Goal: Task Accomplishment & Management: Use online tool/utility

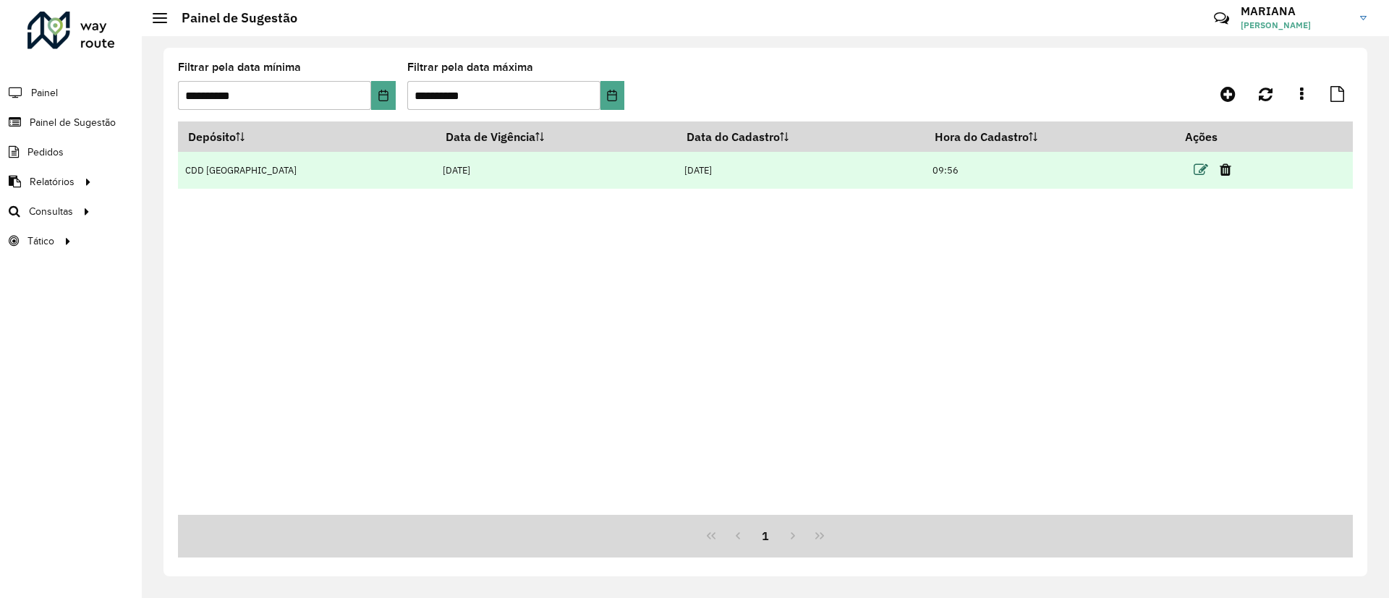
click at [1194, 165] on icon at bounding box center [1201, 170] width 14 height 14
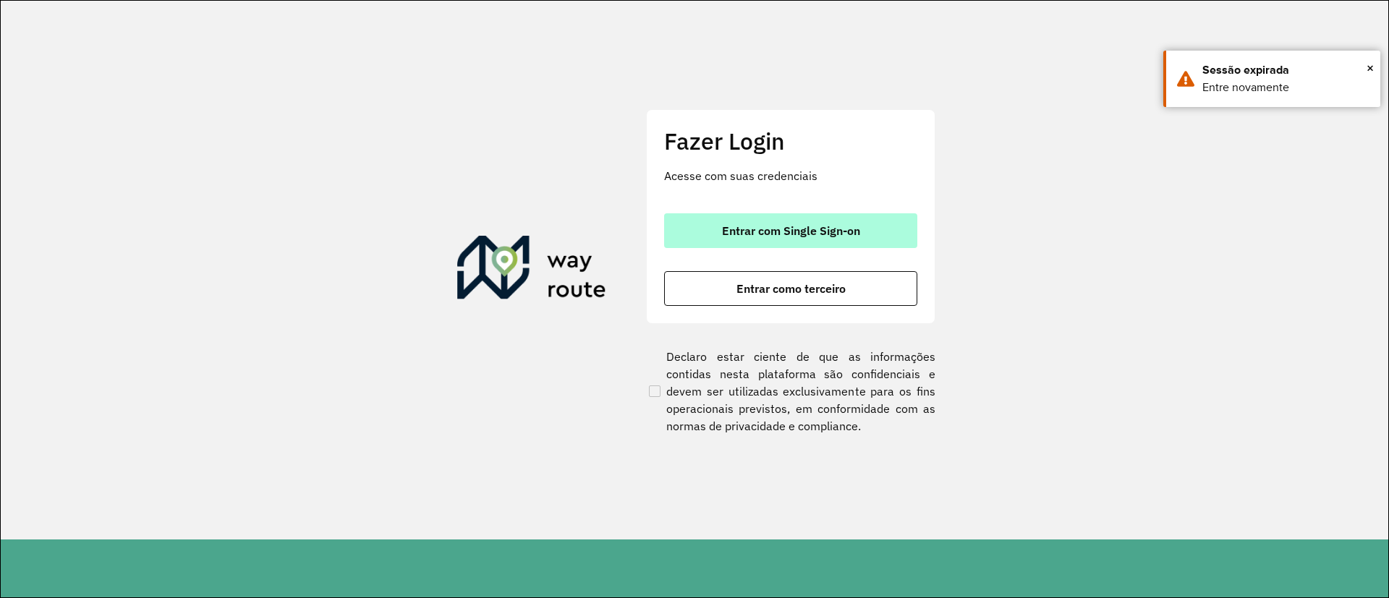
click at [742, 225] on span "Entrar com Single Sign-on" at bounding box center [791, 231] width 138 height 12
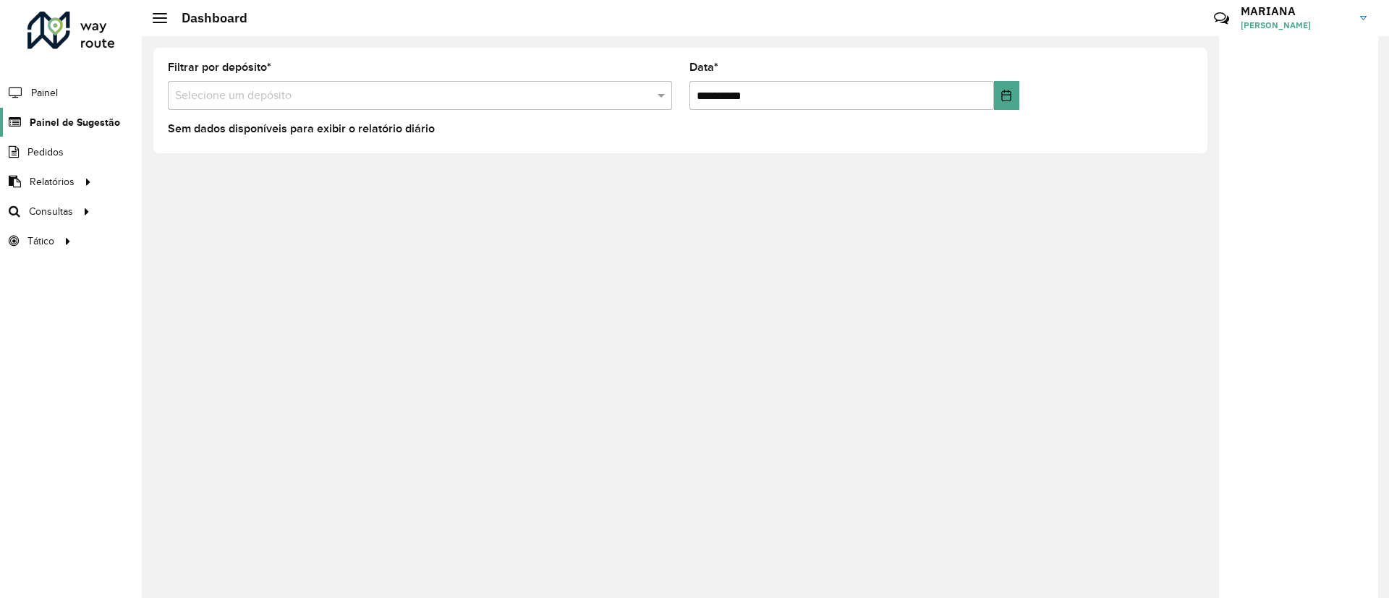
click at [98, 124] on span "Painel de Sugestão" at bounding box center [75, 122] width 90 height 15
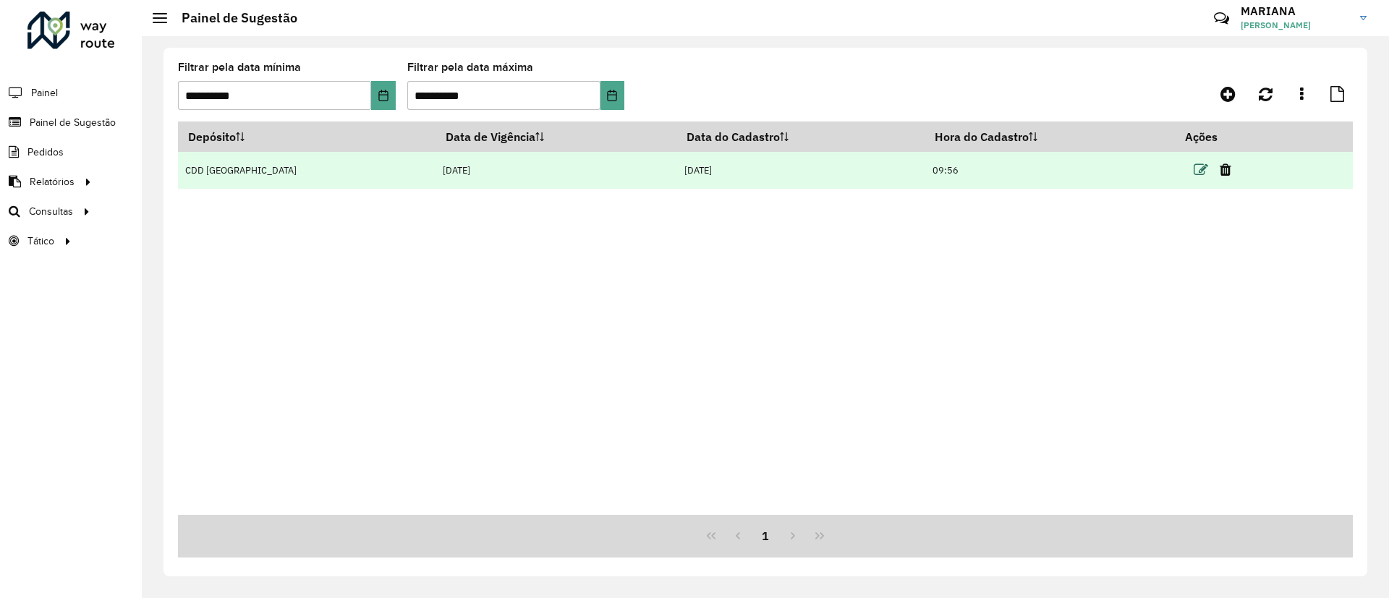
click at [1195, 165] on icon at bounding box center [1201, 170] width 14 height 14
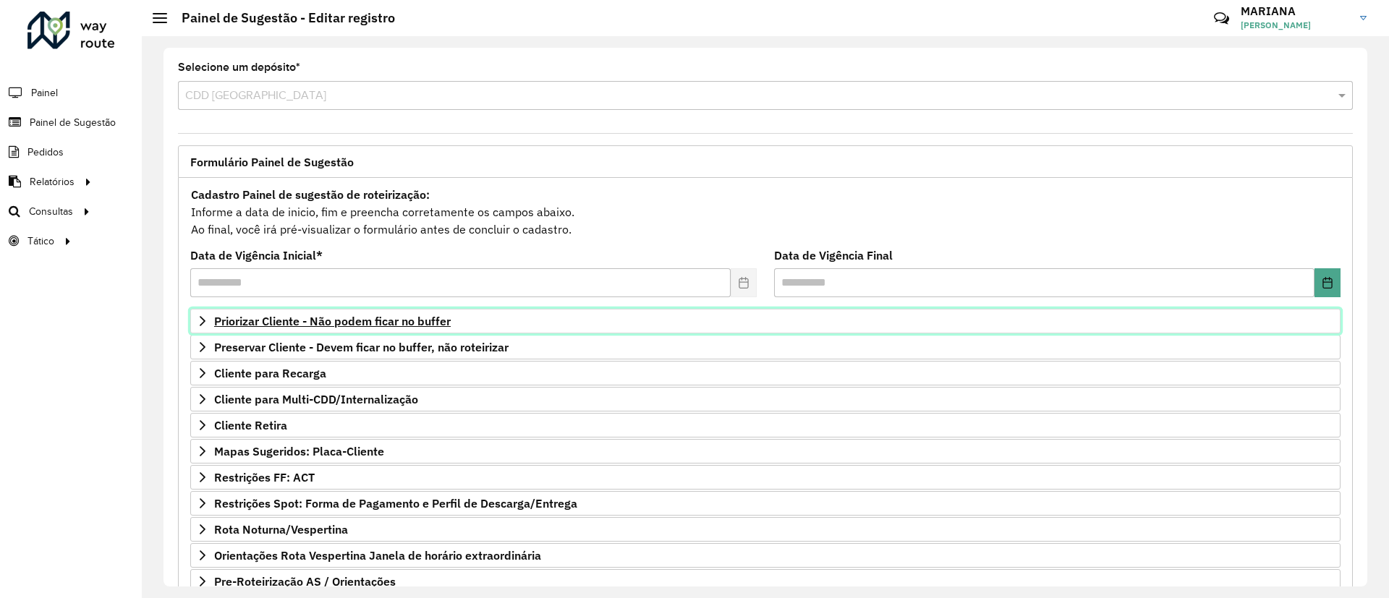
click at [324, 321] on span "Priorizar Cliente - Não podem ficar no buffer" at bounding box center [332, 321] width 237 height 12
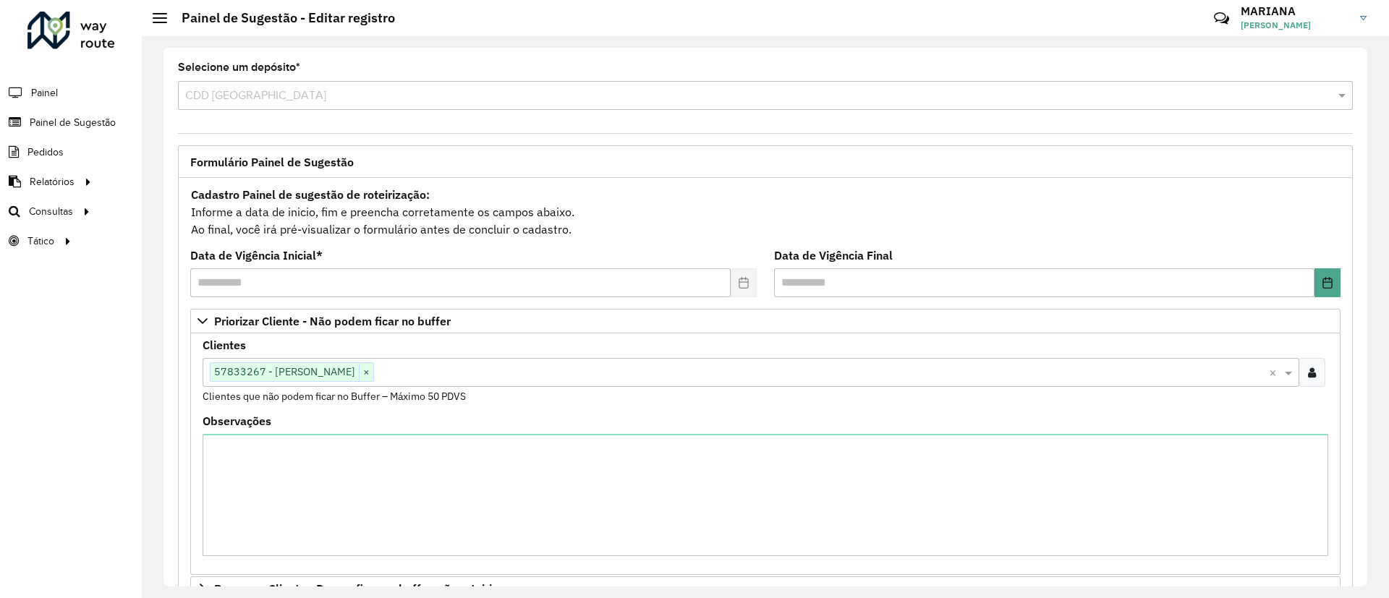
click at [485, 372] on input "text" at bounding box center [821, 373] width 895 height 17
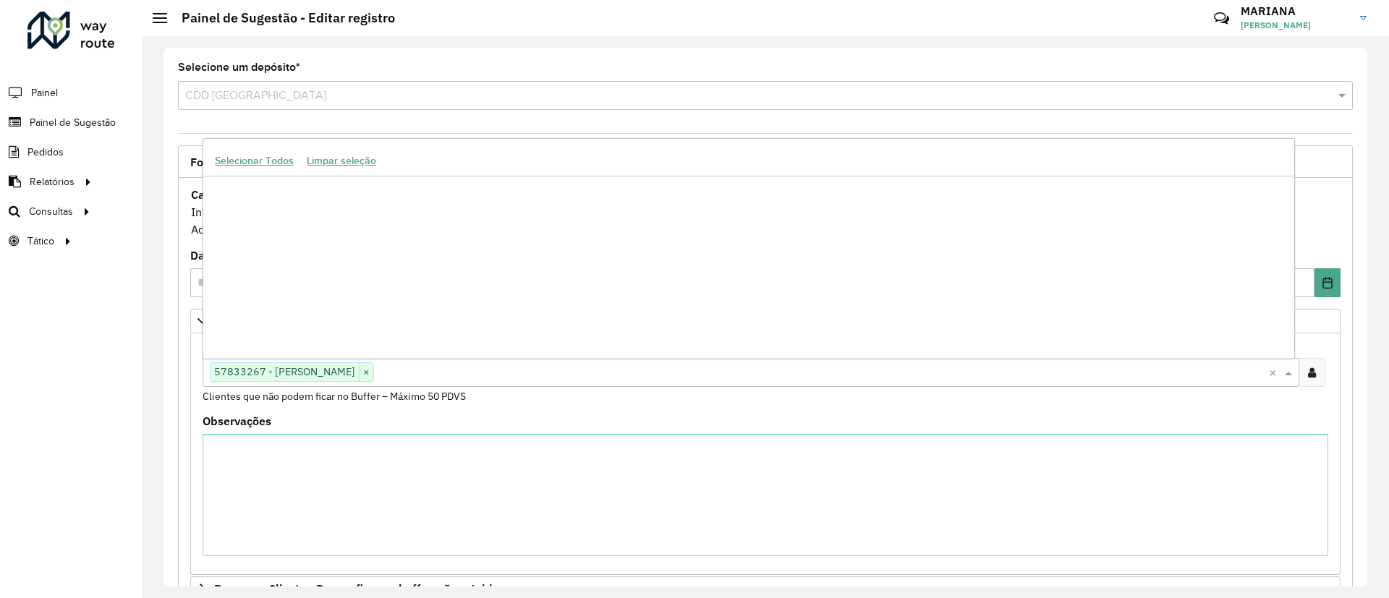
scroll to position [257841, 0]
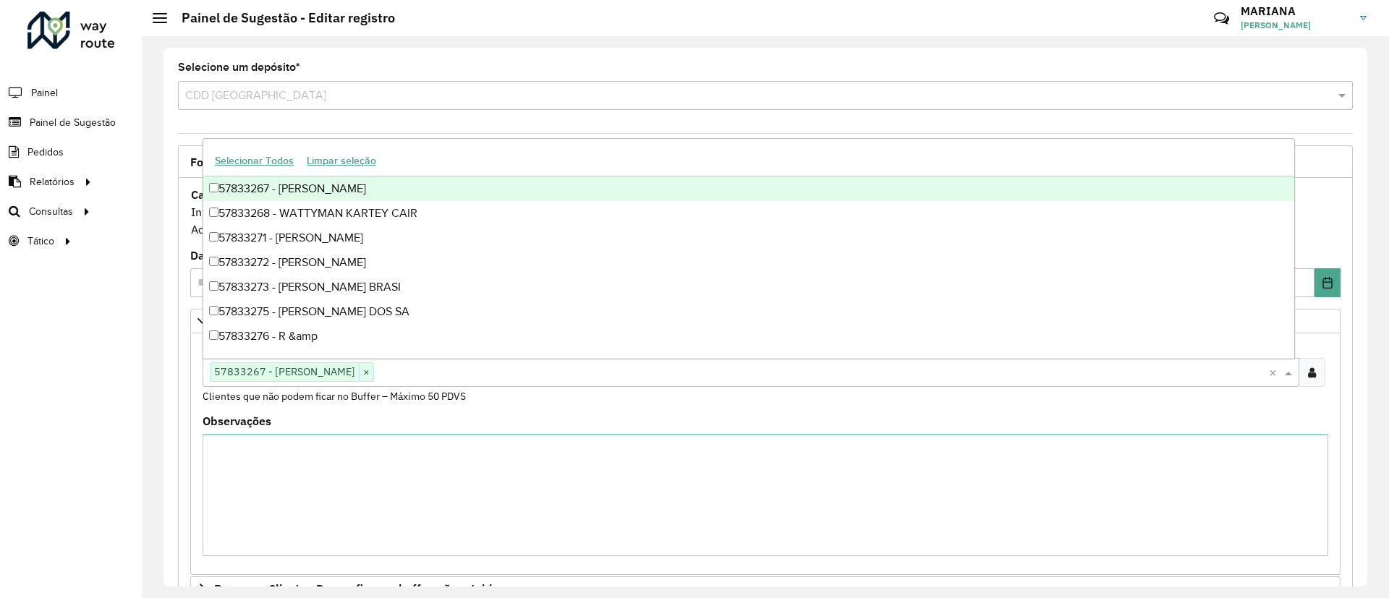
paste input "****"
type input "****"
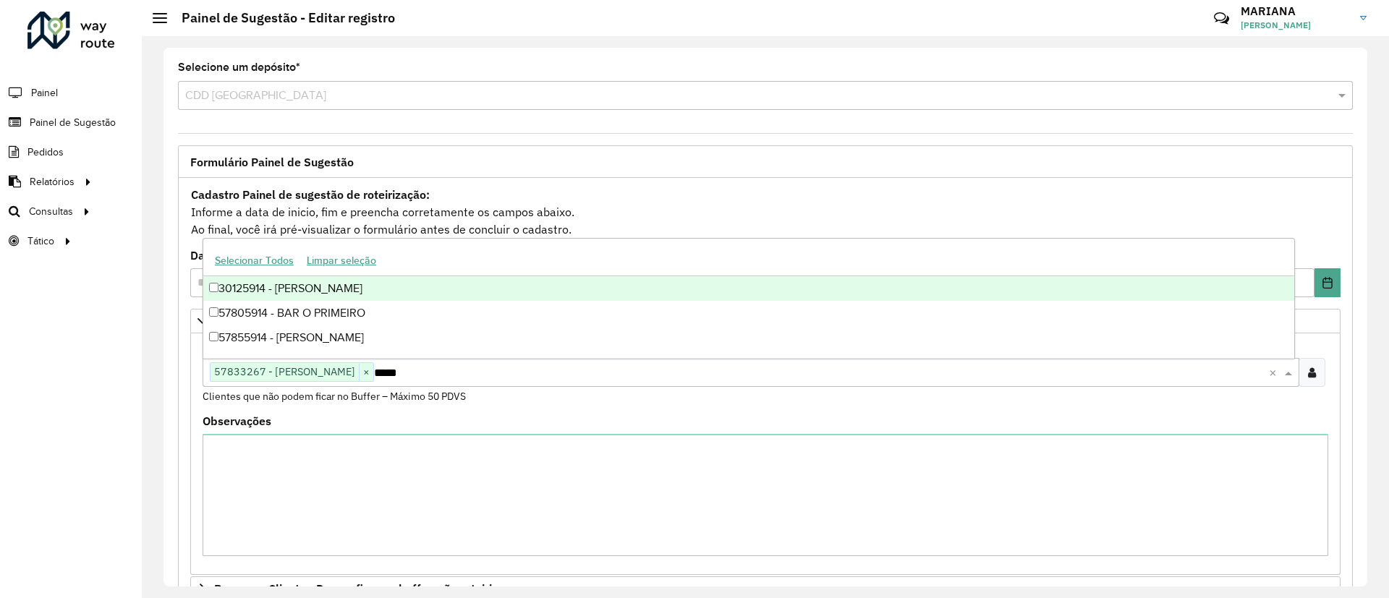
scroll to position [0, 0]
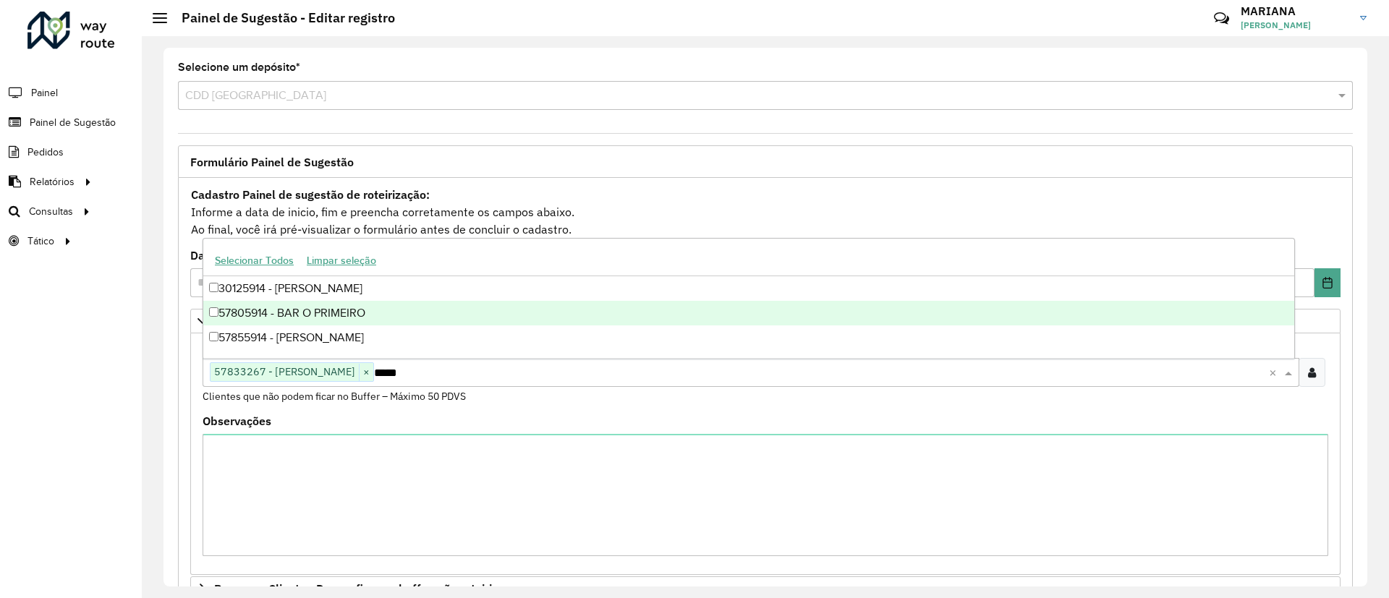
click at [381, 305] on div "57805914 - BAR O PRIMEIRO" at bounding box center [748, 313] width 1091 height 25
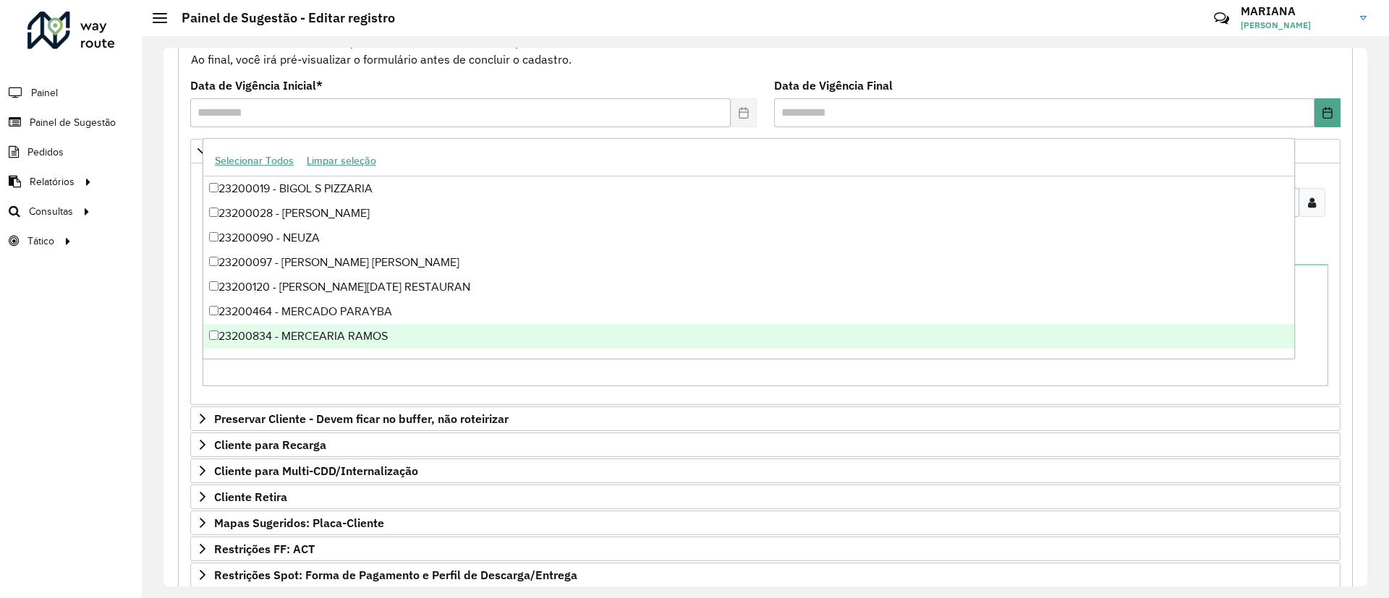
scroll to position [365, 0]
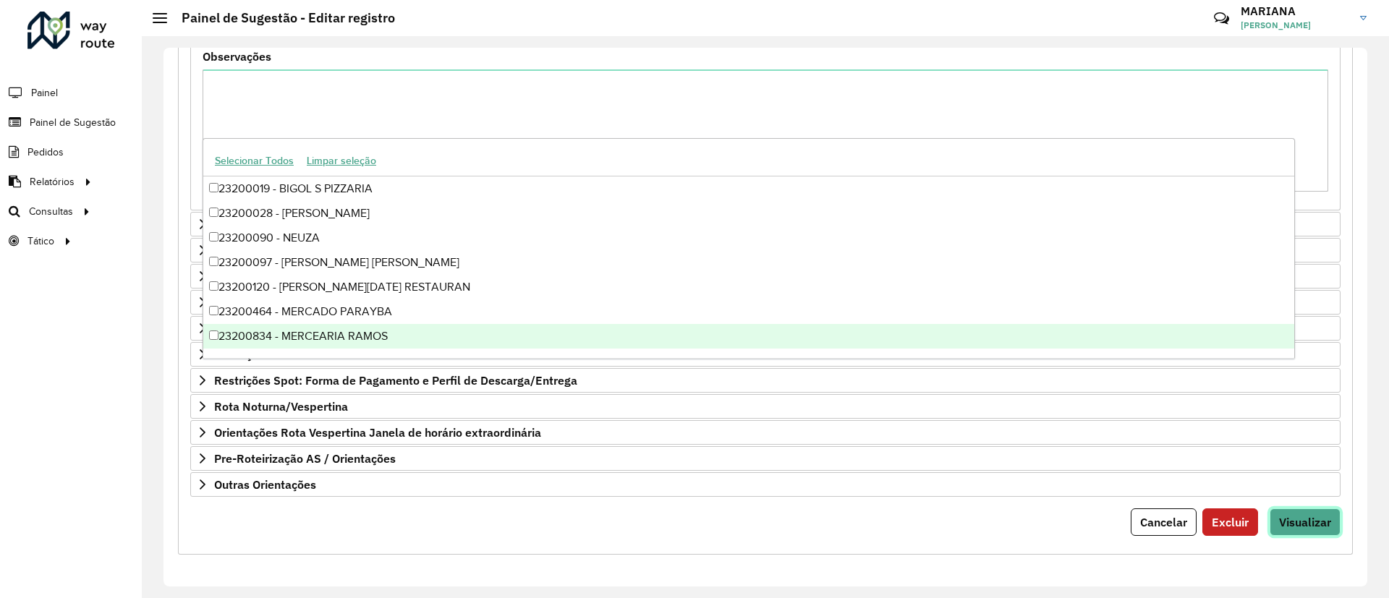
click at [1320, 524] on span "Visualizar" at bounding box center [1305, 522] width 52 height 14
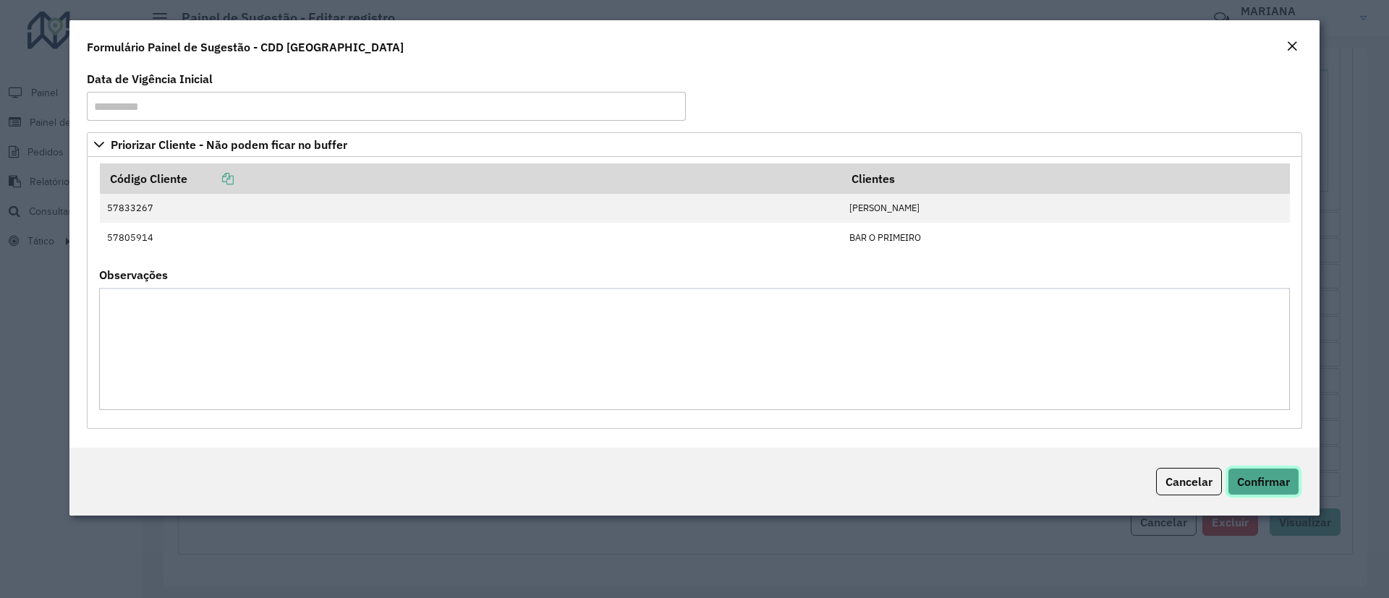
click at [1260, 486] on span "Confirmar" at bounding box center [1263, 482] width 53 height 14
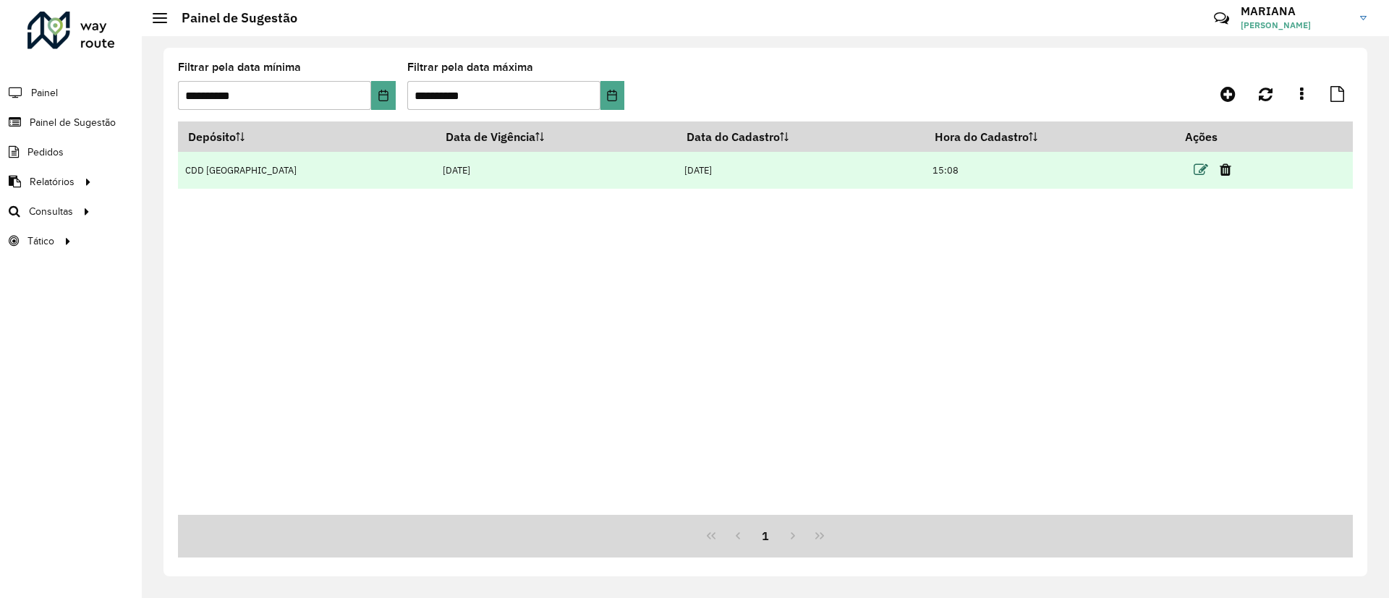
click at [1194, 170] on icon at bounding box center [1201, 170] width 14 height 14
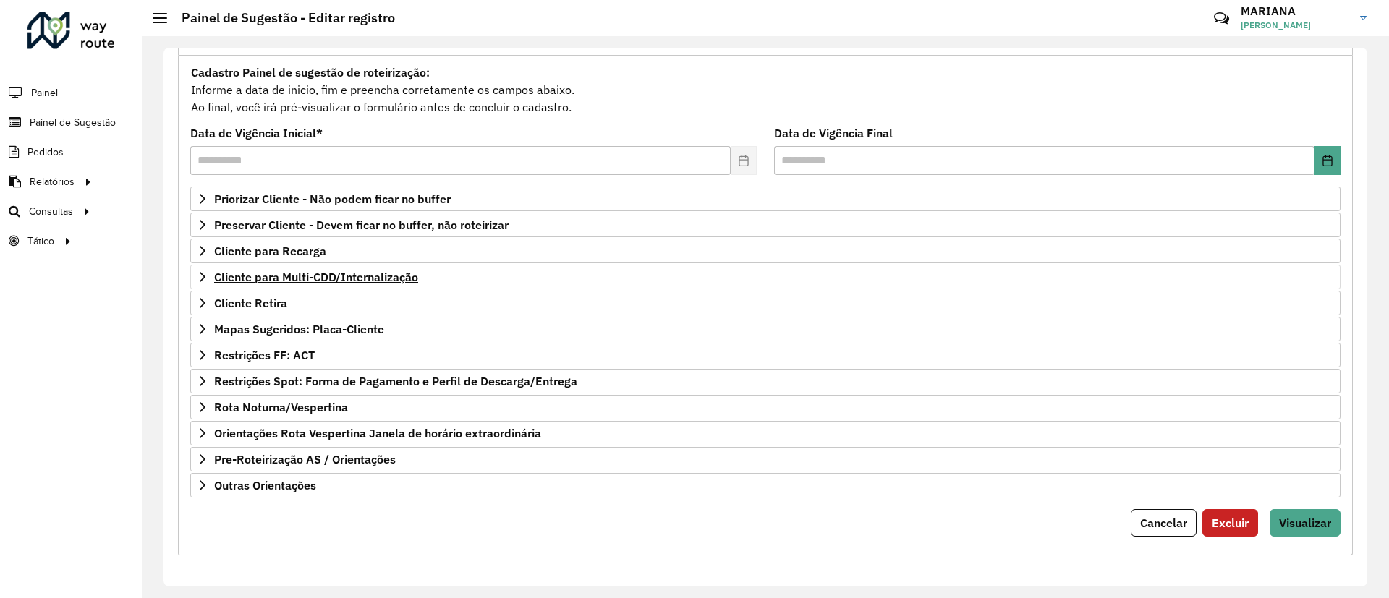
scroll to position [123, 0]
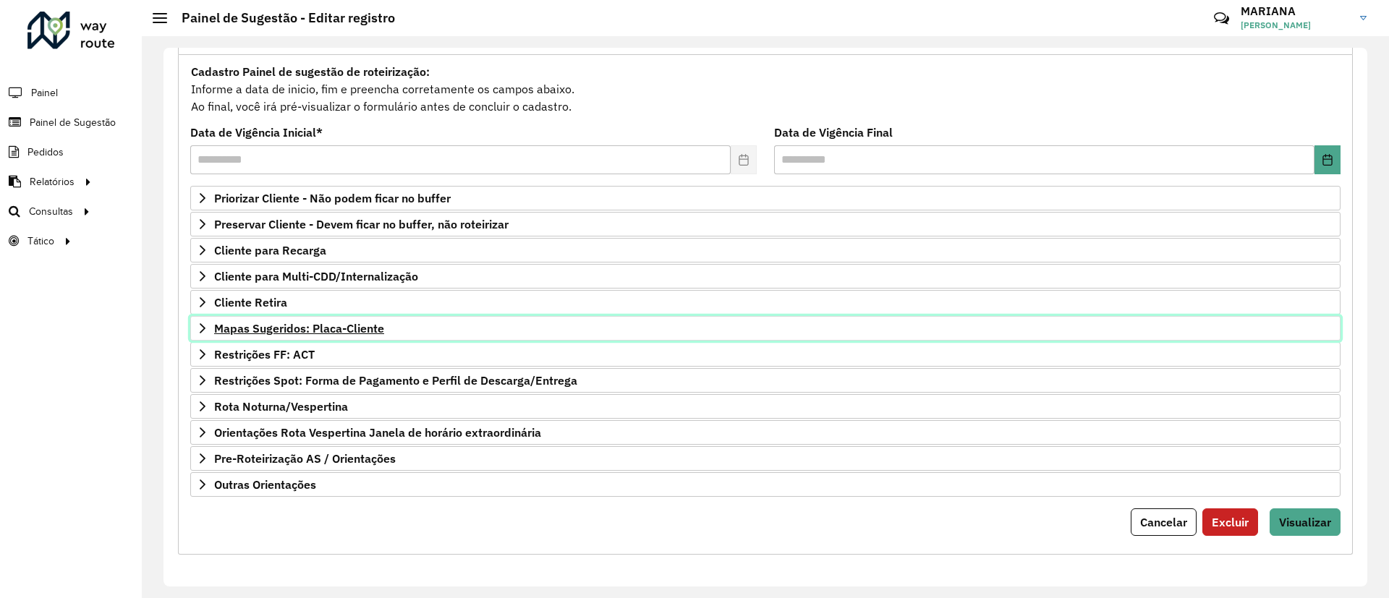
click at [281, 323] on span "Mapas Sugeridos: Placa-Cliente" at bounding box center [299, 329] width 170 height 12
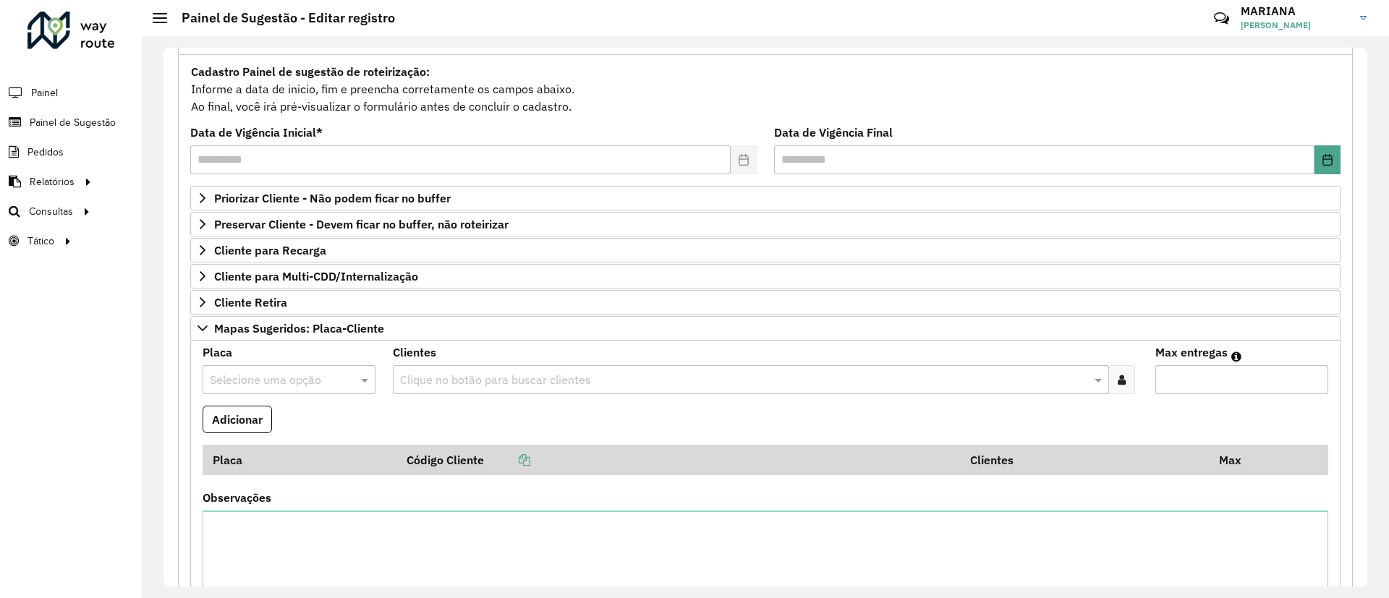
click at [291, 374] on input "text" at bounding box center [275, 380] width 130 height 17
type input "***"
click at [282, 449] on div "CPR1H78" at bounding box center [288, 446] width 171 height 25
click at [452, 366] on div "Clique no botão para buscar clientes" at bounding box center [751, 379] width 716 height 29
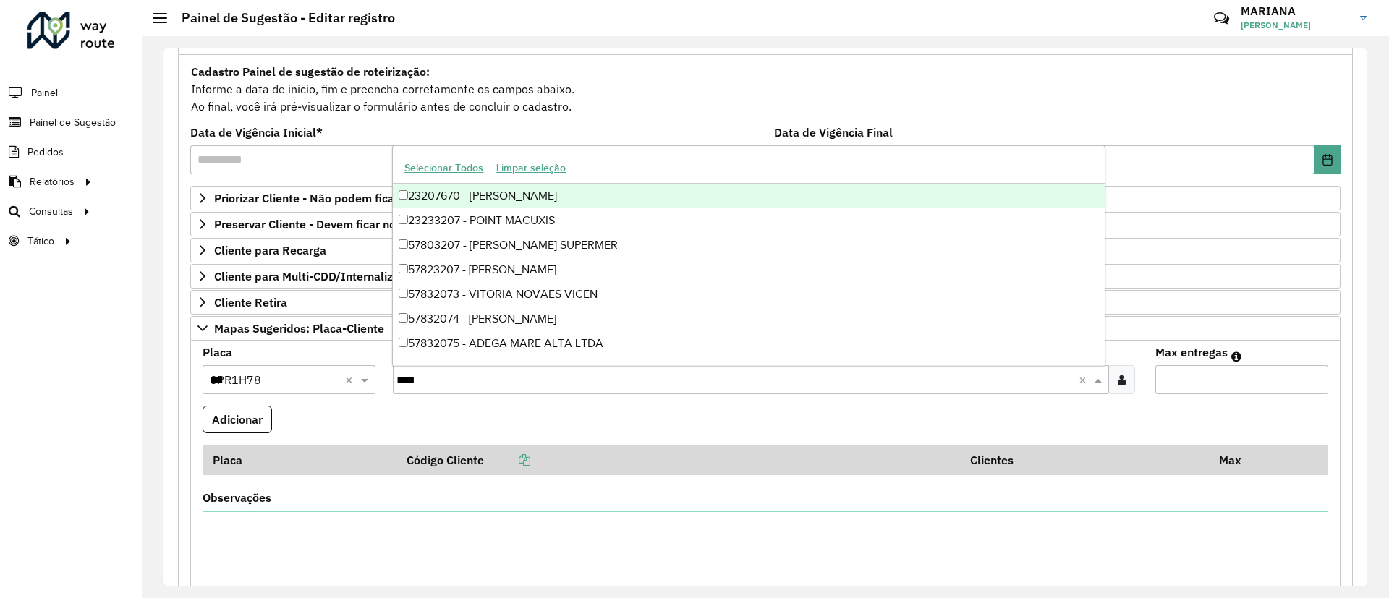
type input "*****"
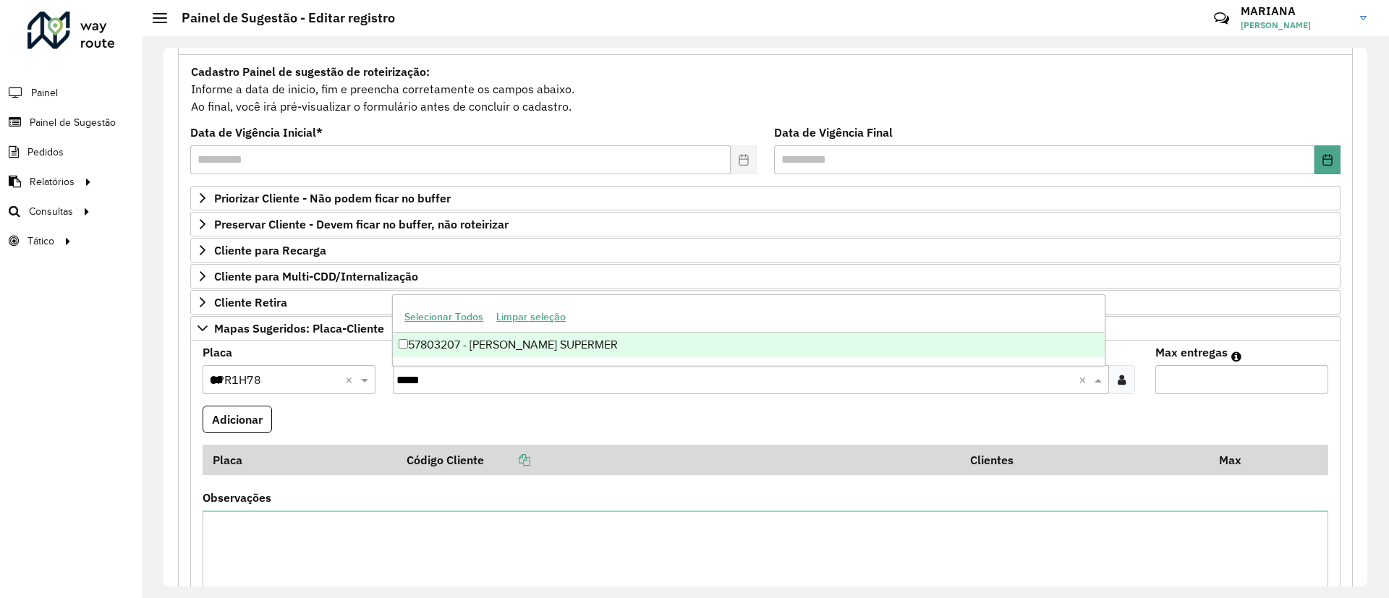
click at [450, 350] on div "57803207 - [PERSON_NAME] SUPERMER" at bounding box center [748, 345] width 711 height 25
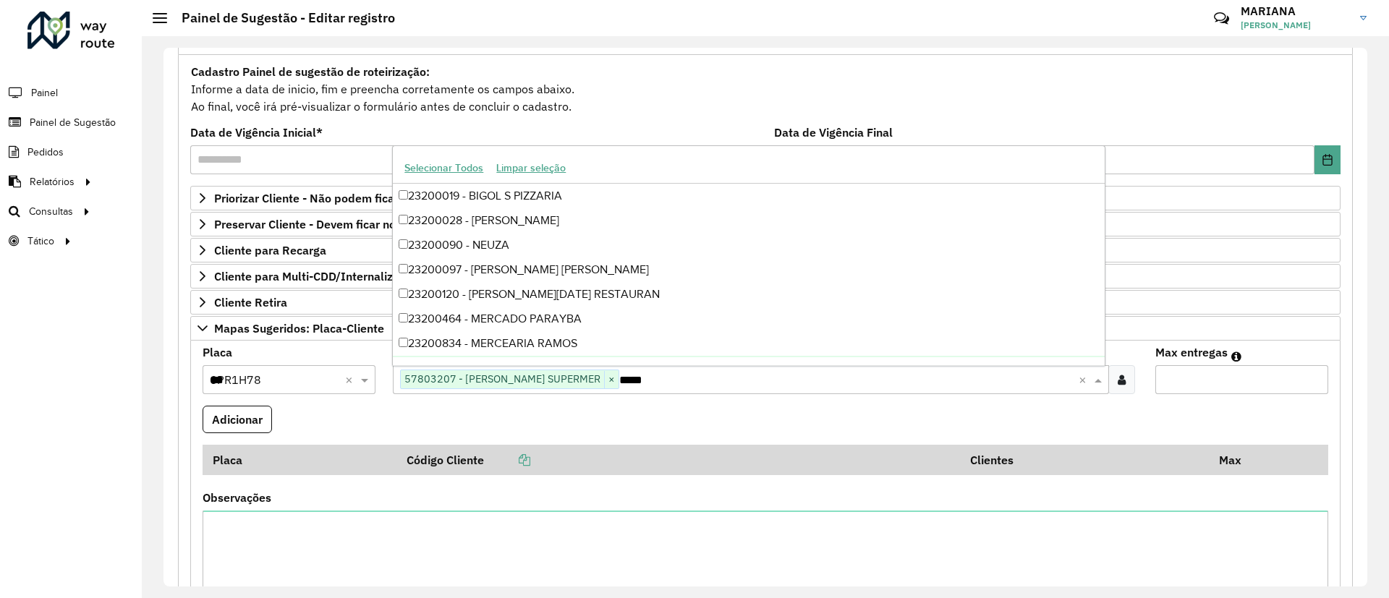
click at [1198, 383] on input "Max entregas" at bounding box center [1241, 379] width 173 height 29
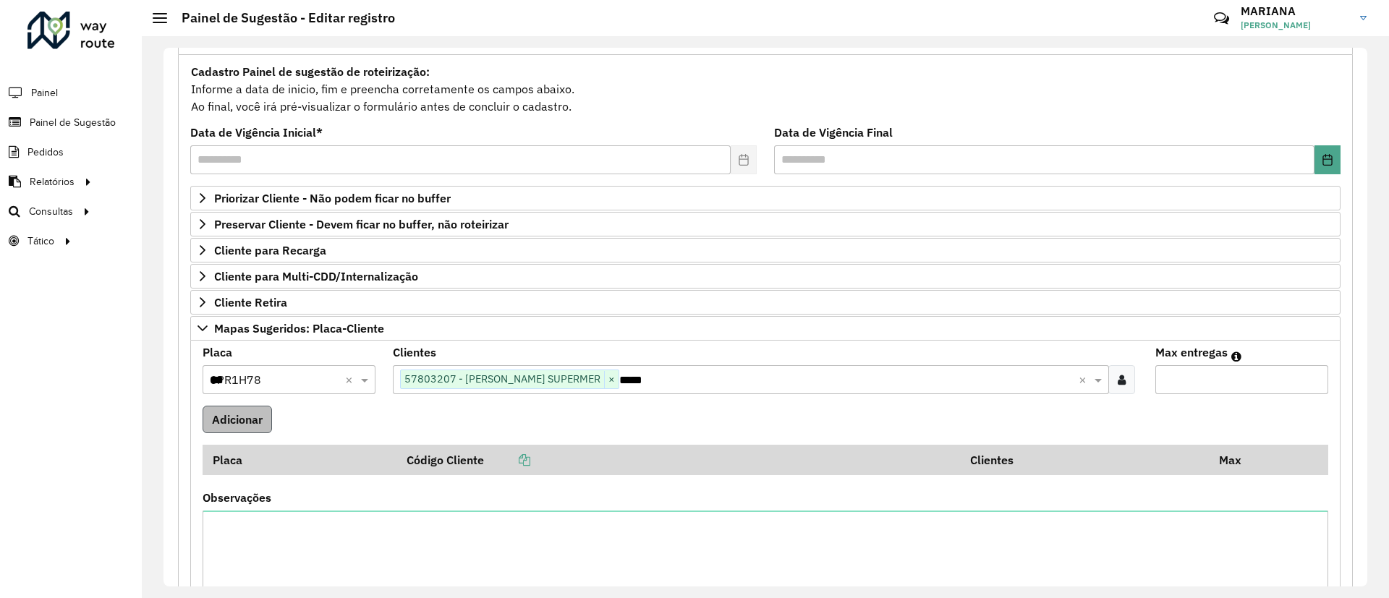
type input "*"
click at [245, 411] on button "Adicionar" at bounding box center [237, 419] width 69 height 27
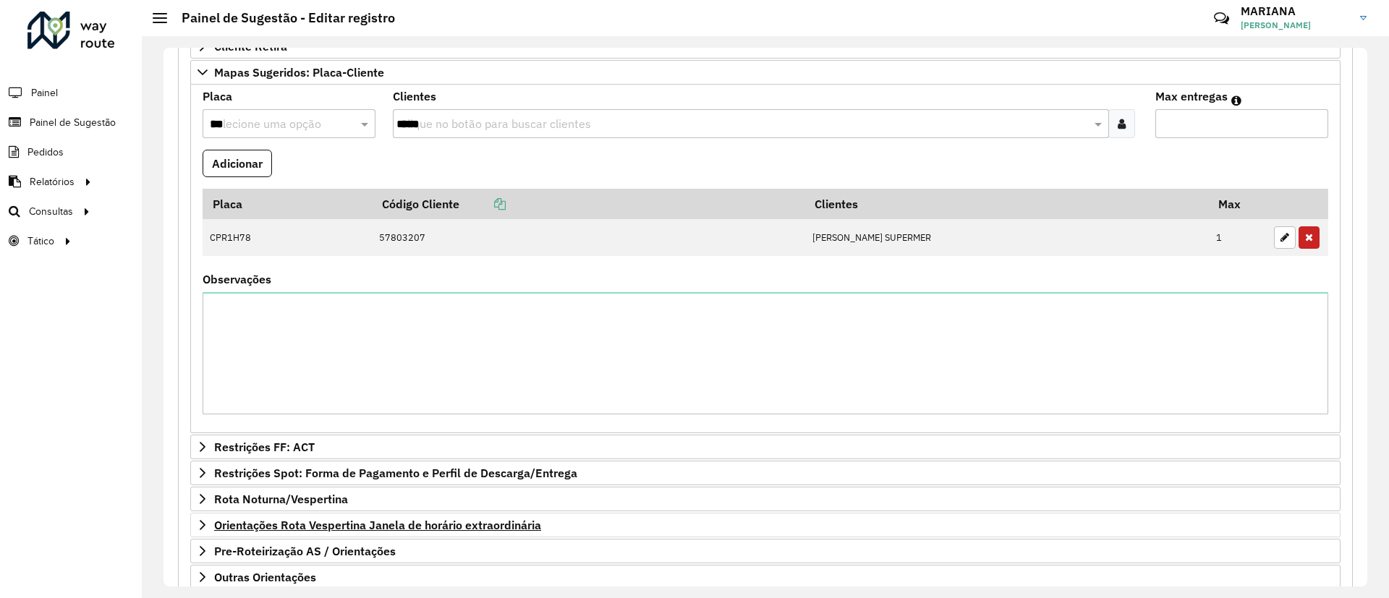
scroll to position [472, 0]
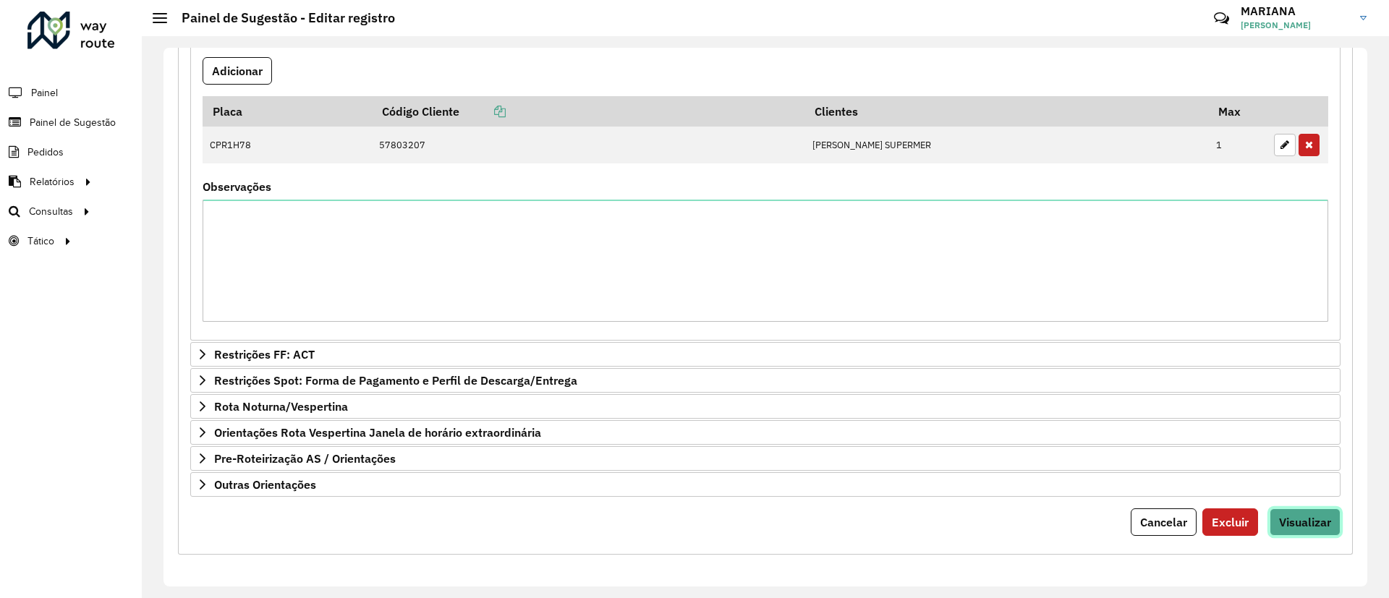
click at [1289, 513] on button "Visualizar" at bounding box center [1305, 522] width 71 height 27
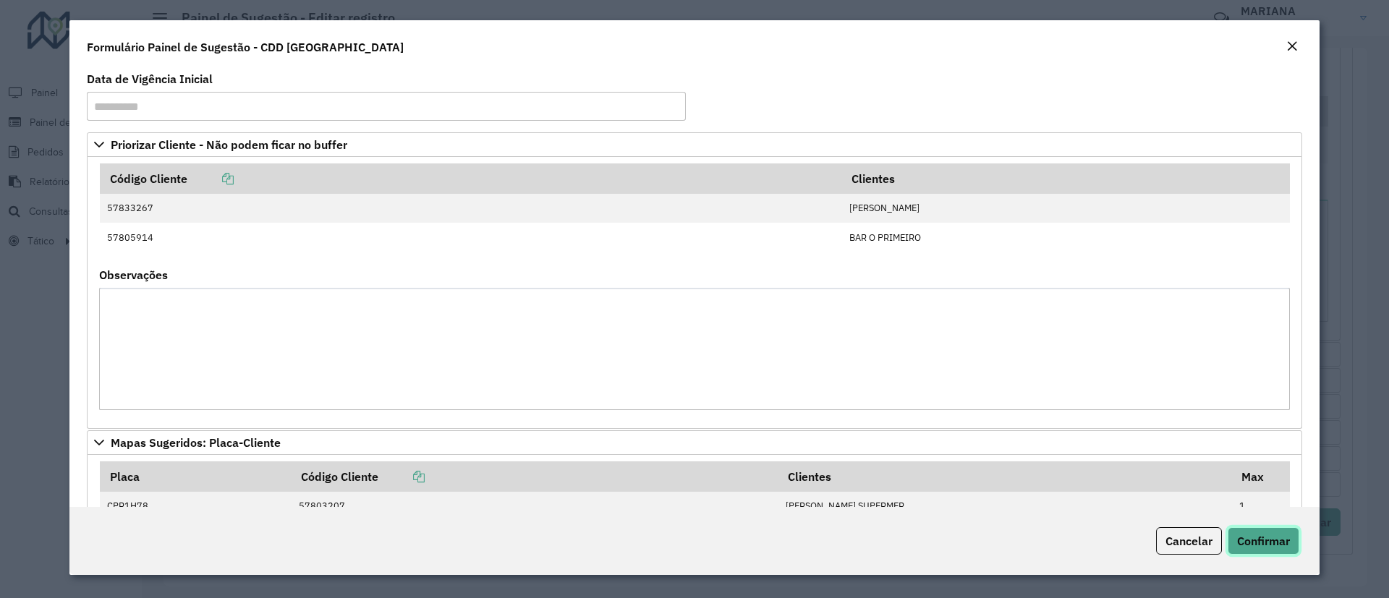
click at [1253, 534] on span "Confirmar" at bounding box center [1263, 541] width 53 height 14
